Goal: Task Accomplishment & Management: Complete application form

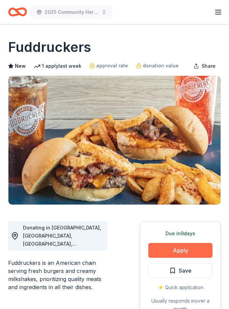
click at [199, 247] on button "Apply" at bounding box center [180, 250] width 64 height 15
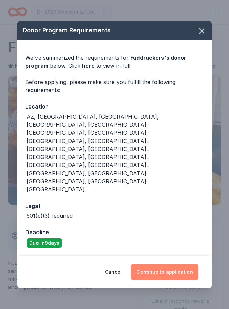
click at [165, 264] on button "Continue to application" at bounding box center [164, 272] width 67 height 16
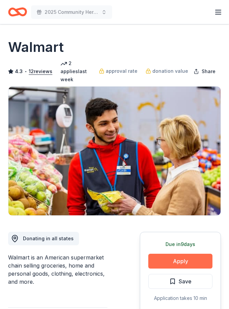
click at [197, 254] on button "Apply" at bounding box center [180, 261] width 64 height 15
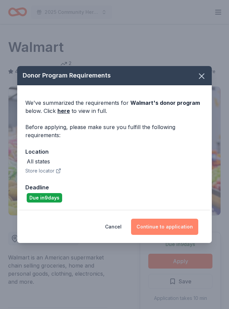
click at [187, 224] on button "Continue to application" at bounding box center [164, 227] width 67 height 16
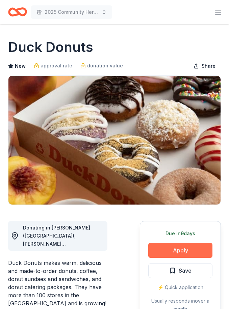
click at [197, 248] on button "Apply" at bounding box center [180, 250] width 64 height 15
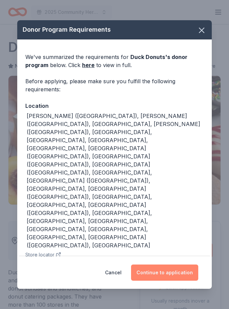
click at [191, 265] on button "Continue to application" at bounding box center [164, 273] width 67 height 16
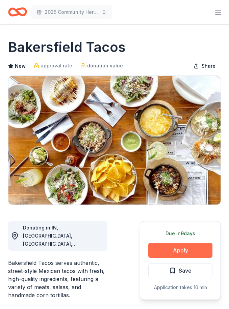
click at [187, 254] on button "Apply" at bounding box center [180, 250] width 64 height 15
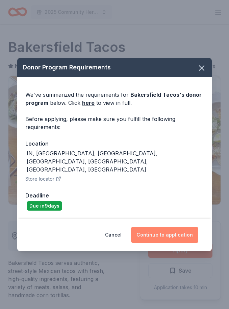
click at [191, 229] on button "Continue to application" at bounding box center [164, 235] width 67 height 16
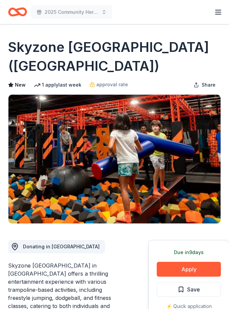
click at [202, 278] on div "Due [DATE] Apply Save ⚡️ Quick application" at bounding box center [188, 279] width 81 height 79
click at [202, 271] on button "Apply" at bounding box center [188, 269] width 64 height 15
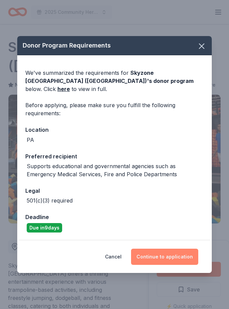
click at [192, 249] on button "Continue to application" at bounding box center [164, 257] width 67 height 16
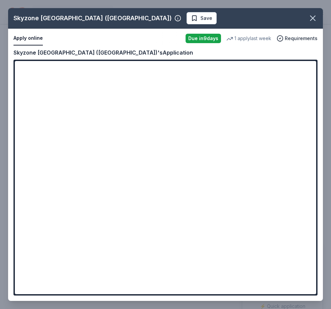
click at [200, 18] on span "Save" at bounding box center [206, 18] width 12 height 8
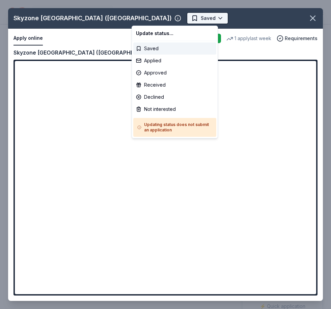
click at [168, 20] on html "2025 Community Heroes Celebration Earn Rewards Due in 9 days Share Skyzone Tram…" at bounding box center [165, 154] width 331 height 309
click at [169, 64] on div "Applied" at bounding box center [174, 61] width 83 height 12
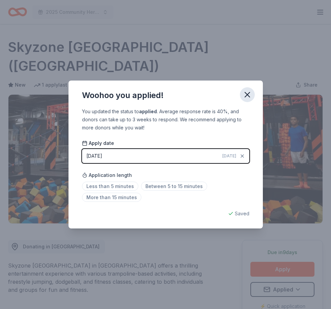
click at [228, 99] on icon "button" at bounding box center [246, 94] width 9 height 9
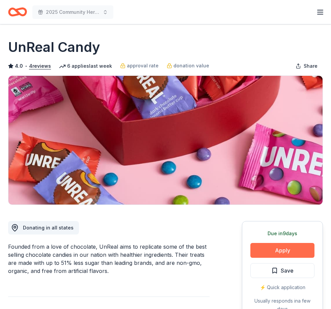
click at [305, 249] on button "Apply" at bounding box center [282, 250] width 64 height 15
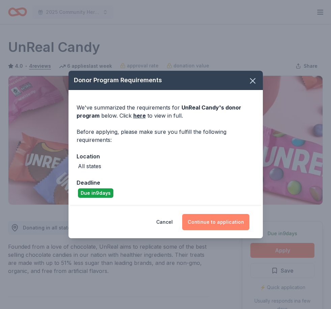
click at [240, 221] on button "Continue to application" at bounding box center [215, 222] width 67 height 16
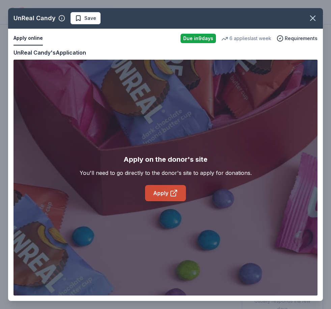
click at [158, 197] on link "Apply" at bounding box center [165, 193] width 41 height 16
click at [167, 194] on link "Apply" at bounding box center [165, 193] width 41 height 16
click at [87, 18] on span "Save" at bounding box center [90, 18] width 12 height 8
click at [107, 23] on body "2025 Community Heroes Celebration Earn Rewards Due in 9 days Share UnReal Candy…" at bounding box center [165, 154] width 331 height 309
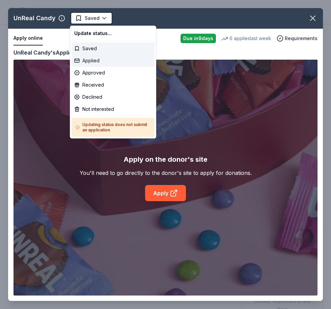
click at [106, 62] on div "Applied" at bounding box center [112, 61] width 83 height 12
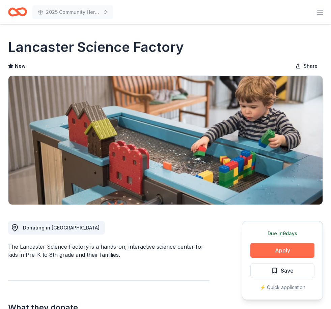
click at [288, 249] on button "Apply" at bounding box center [282, 250] width 64 height 15
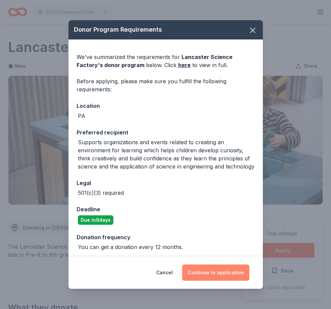
click at [237, 267] on button "Continue to application" at bounding box center [215, 273] width 67 height 16
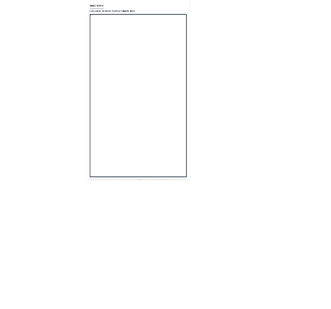
scroll to position [253, 0]
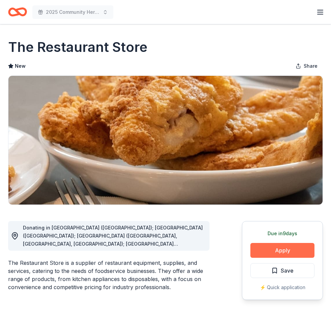
click at [286, 246] on button "Apply" at bounding box center [282, 250] width 64 height 15
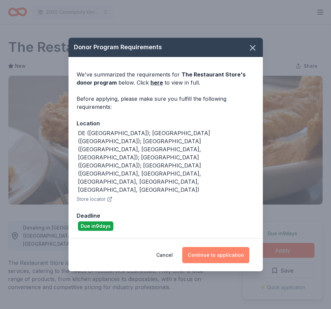
click at [223, 247] on button "Continue to application" at bounding box center [215, 255] width 67 height 16
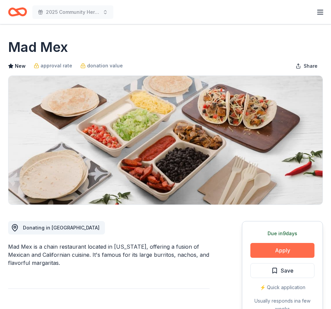
click at [287, 248] on button "Apply" at bounding box center [282, 250] width 64 height 15
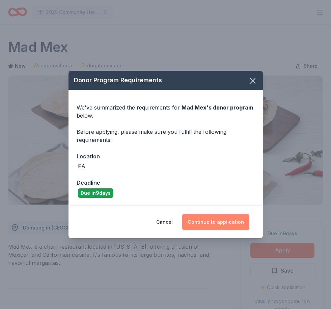
click at [228, 221] on button "Continue to application" at bounding box center [215, 222] width 67 height 16
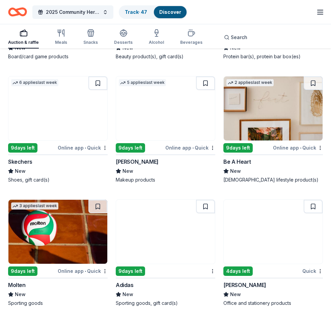
scroll to position [7746, 0]
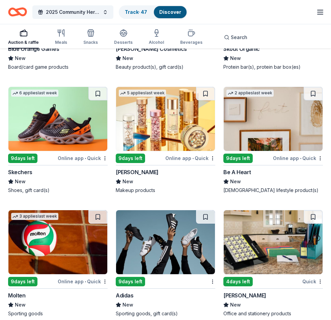
click at [163, 121] on img at bounding box center [165, 119] width 99 height 64
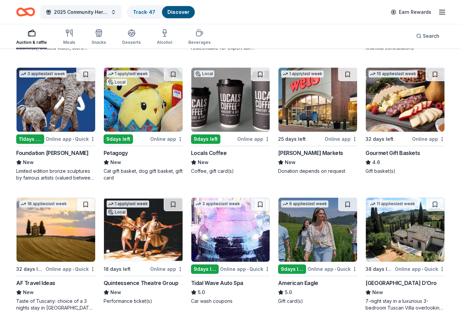
scroll to position [317, 0]
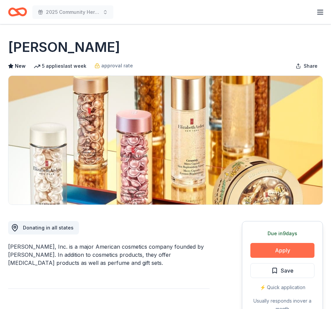
click at [306, 252] on button "Apply" at bounding box center [282, 250] width 64 height 15
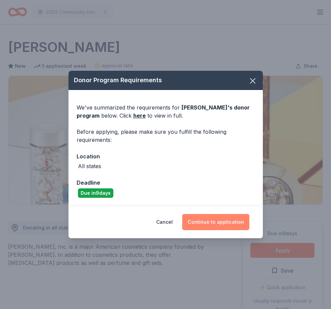
click at [234, 225] on button "Continue to application" at bounding box center [215, 222] width 67 height 16
